Goal: Navigation & Orientation: Find specific page/section

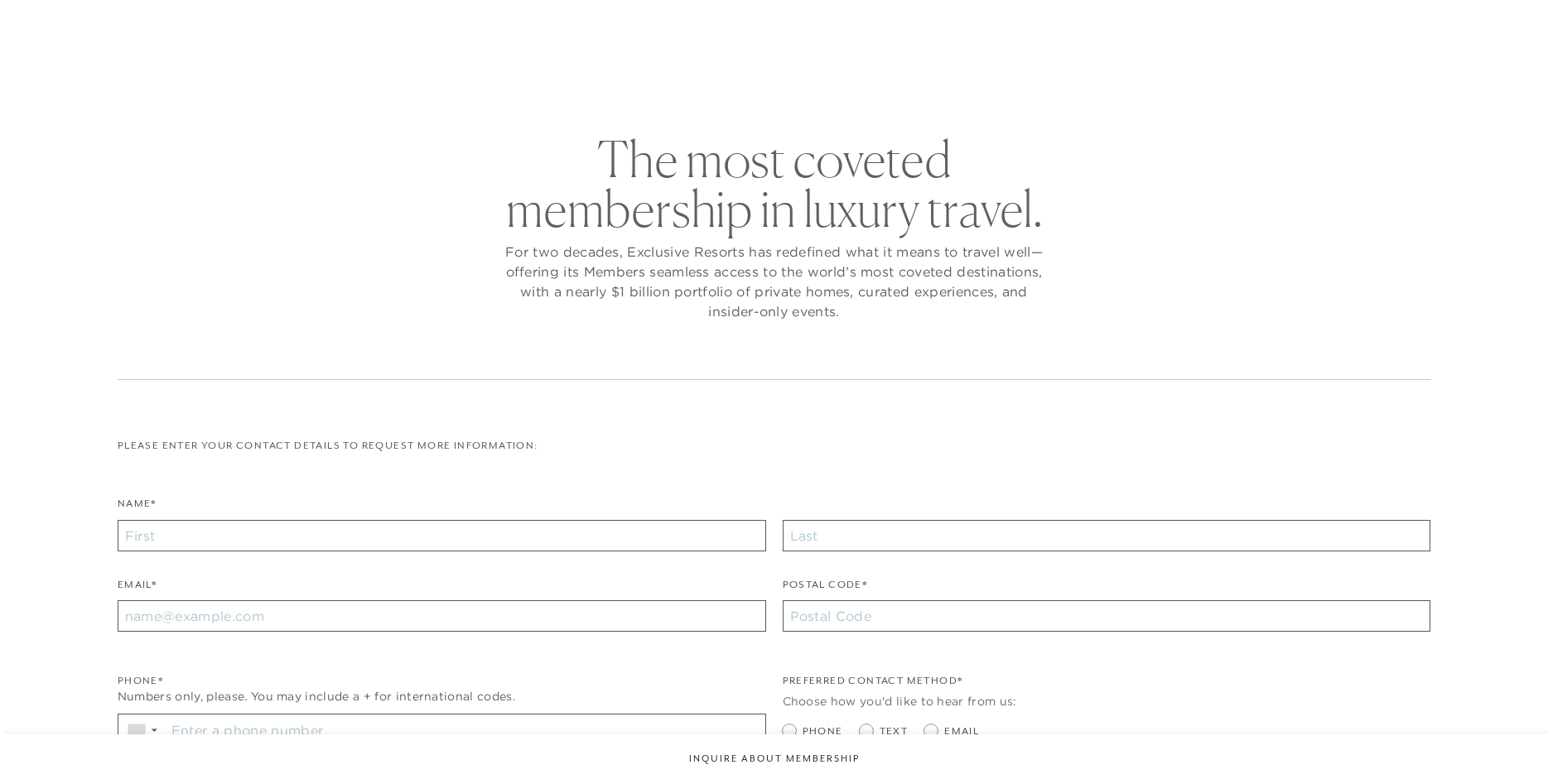
checkbox input "false"
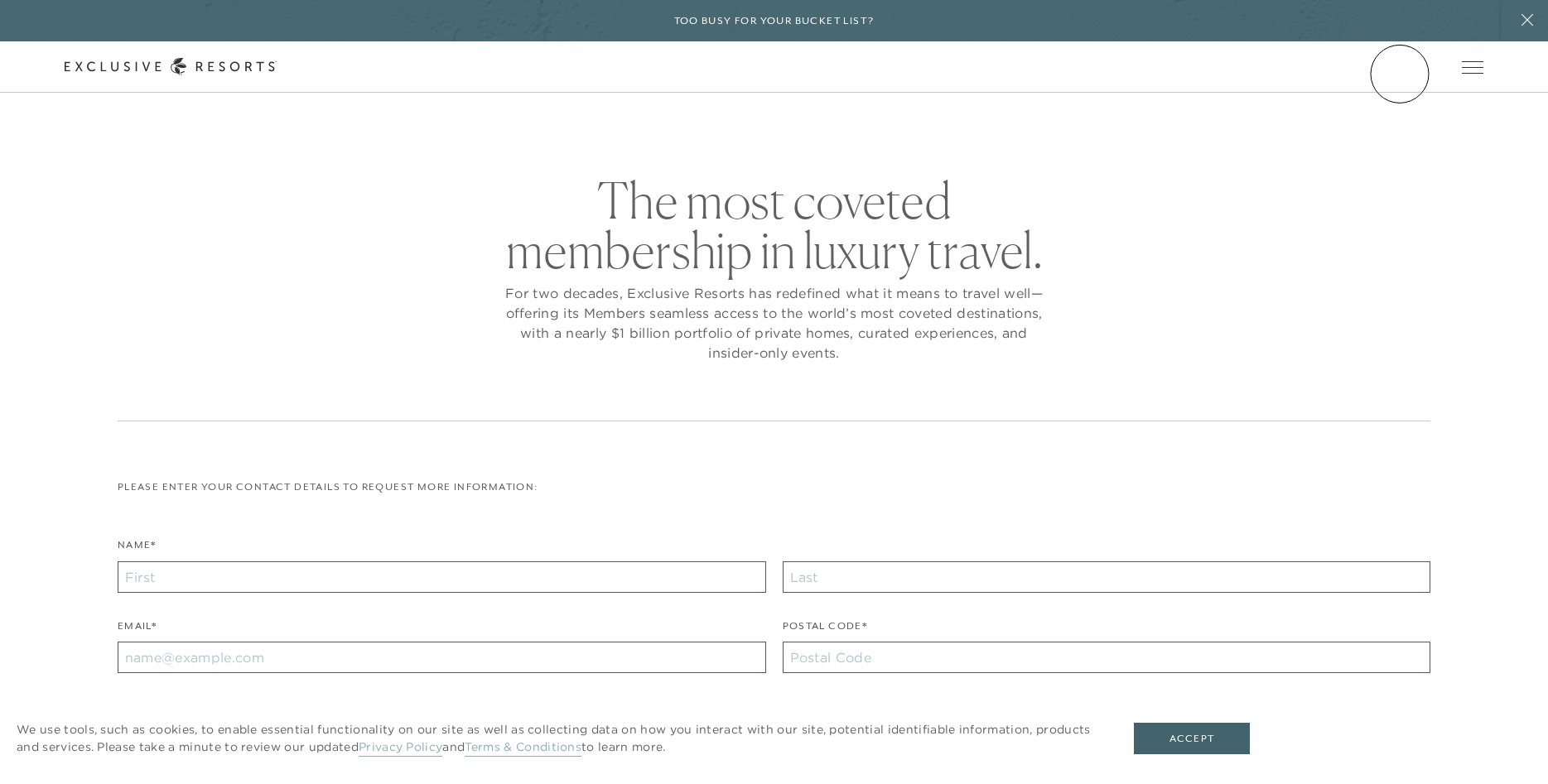
click at [0, 0] on link "Member Login" at bounding box center [0, 0] width 0 height 0
click at [0, 0] on link "Residence Collection" at bounding box center [0, 0] width 0 height 0
